Goal: Transaction & Acquisition: Purchase product/service

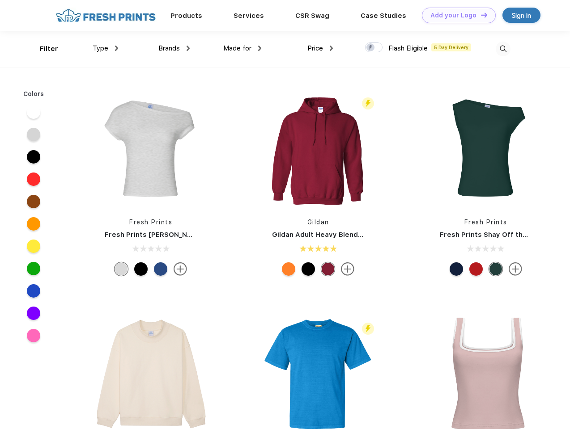
click at [455, 15] on link "Add your Logo Design Tool" at bounding box center [459, 16] width 74 height 16
click at [0, 0] on div "Design Tool" at bounding box center [0, 0] width 0 height 0
click at [480, 15] on link "Add your Logo Design Tool" at bounding box center [459, 16] width 74 height 16
click at [43, 49] on div "Filter" at bounding box center [49, 49] width 18 height 10
click at [106, 48] on span "Type" at bounding box center [101, 48] width 16 height 8
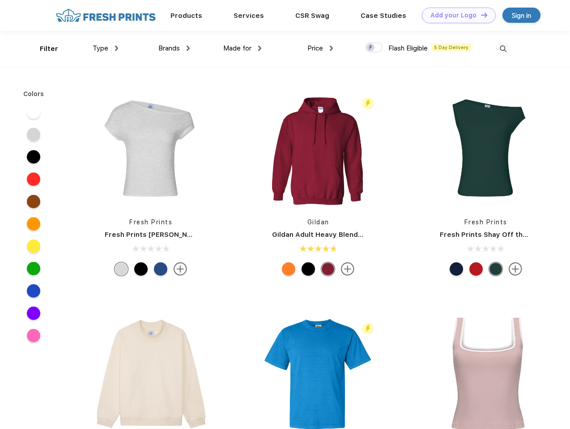
click at [174, 48] on span "Brands" at bounding box center [168, 48] width 21 height 8
click at [242, 48] on span "Made for" at bounding box center [237, 48] width 28 height 8
click at [320, 48] on span "Price" at bounding box center [315, 48] width 16 height 8
click at [374, 48] on div at bounding box center [373, 47] width 17 height 10
click at [371, 48] on input "checkbox" at bounding box center [368, 45] width 6 height 6
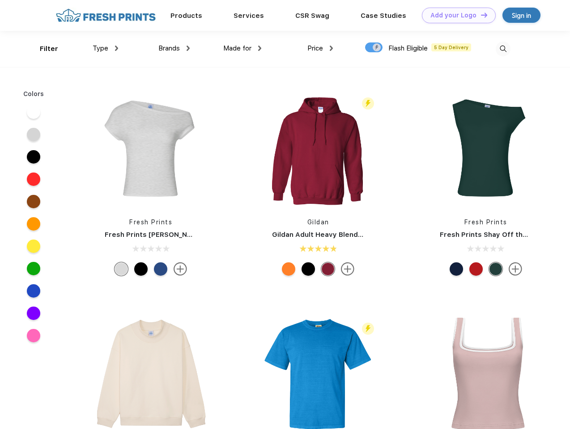
click at [503, 49] on img at bounding box center [503, 49] width 15 height 15
